Goal: Transaction & Acquisition: Book appointment/travel/reservation

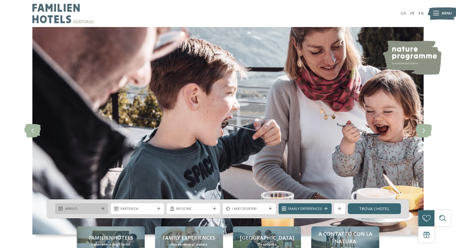
click at [79, 212] on div "Arrivo" at bounding box center [81, 208] width 53 height 11
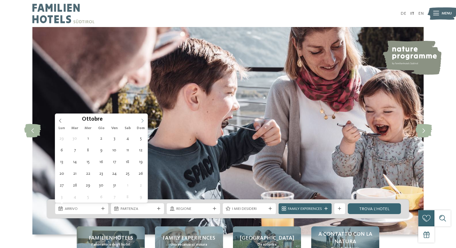
click at [143, 118] on icon at bounding box center [142, 120] width 4 height 4
type div "[DATE]"
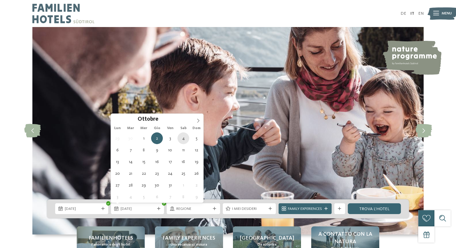
type div "04.10.2025"
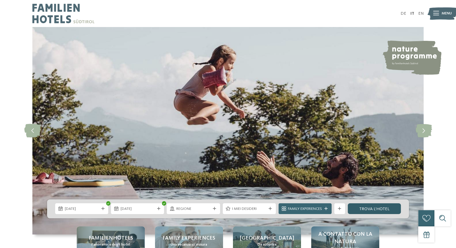
click at [364, 210] on link "trova l’hotel" at bounding box center [374, 208] width 53 height 11
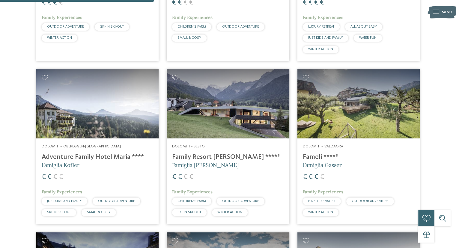
scroll to position [504, 0]
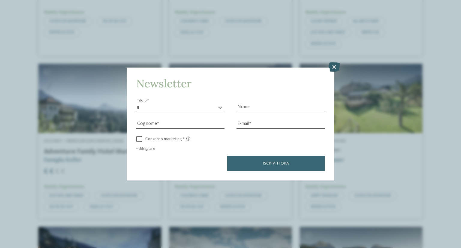
click at [334, 67] on icon at bounding box center [334, 67] width 12 height 10
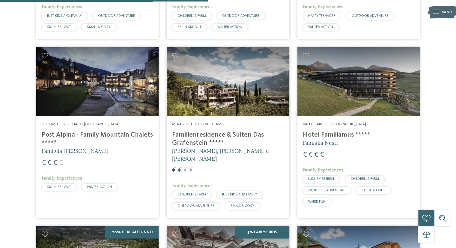
scroll to position [684, 0]
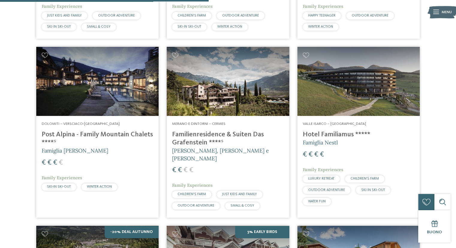
drag, startPoint x: 109, startPoint y: 135, endPoint x: 87, endPoint y: 133, distance: 22.5
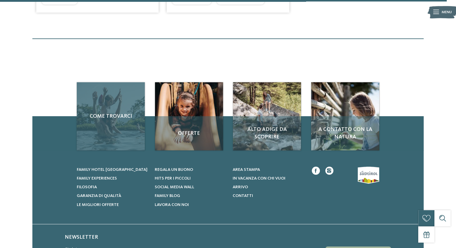
scroll to position [1463, 0]
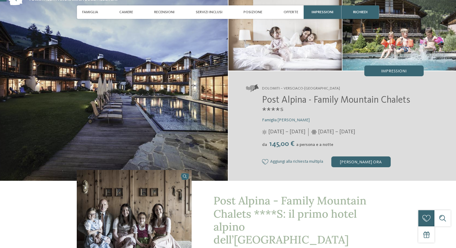
scroll to position [120, 0]
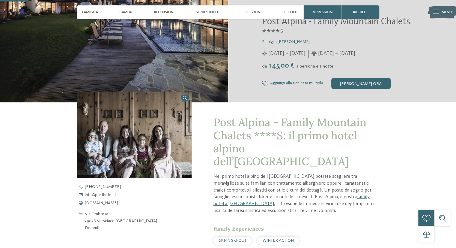
click at [142, 137] on img at bounding box center [134, 134] width 115 height 86
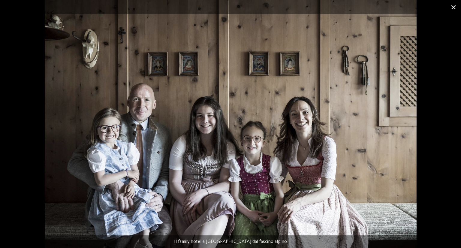
click at [455, 9] on span at bounding box center [453, 7] width 15 height 14
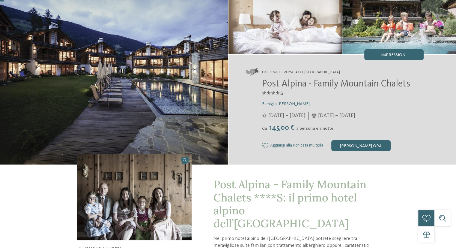
scroll to position [0, 0]
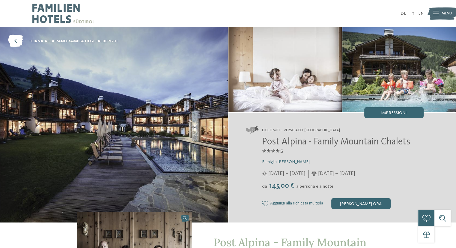
click at [403, 66] on img at bounding box center [400, 69] width 114 height 85
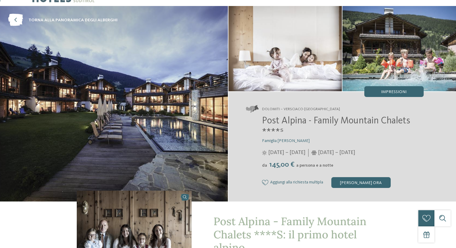
scroll to position [30, 0]
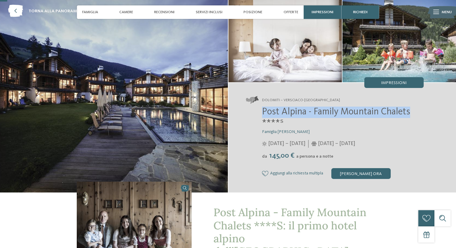
drag, startPoint x: 394, startPoint y: 113, endPoint x: 255, endPoint y: 114, distance: 138.3
click at [255, 114] on div "Post Alpina - Family Mountain Chalets ****ˢ Famiglia [PERSON_NAME] [DATE] – [DA…" at bounding box center [335, 142] width 178 height 72
copy span "Post Alpina - Family Mountain Chalets"
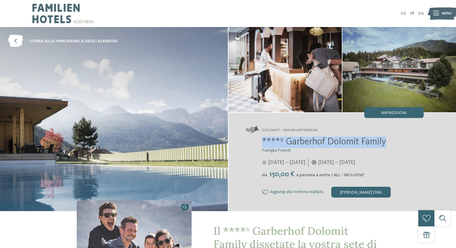
drag, startPoint x: 414, startPoint y: 136, endPoint x: 262, endPoint y: 140, distance: 152.4
click at [262, 140] on div "Dolomiti – Rasun-Anterselva ****ˢ Garberhof Dolomit Family Famiglia Preindl 07/…" at bounding box center [343, 162] width 228 height 98
copy span "****ˢ Garberhof Dolomit Family"
